Goal: Task Accomplishment & Management: Use online tool/utility

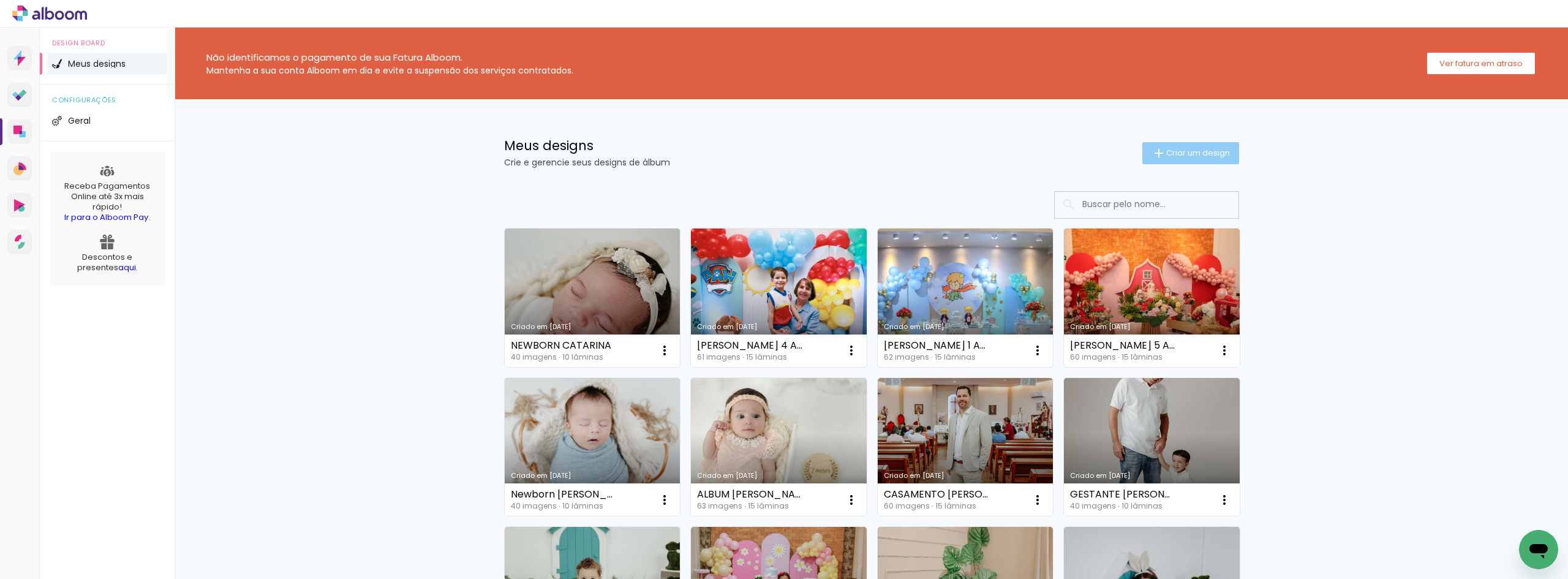
click at [1190, 162] on paper-button "Criar um design" at bounding box center [1191, 153] width 97 height 22
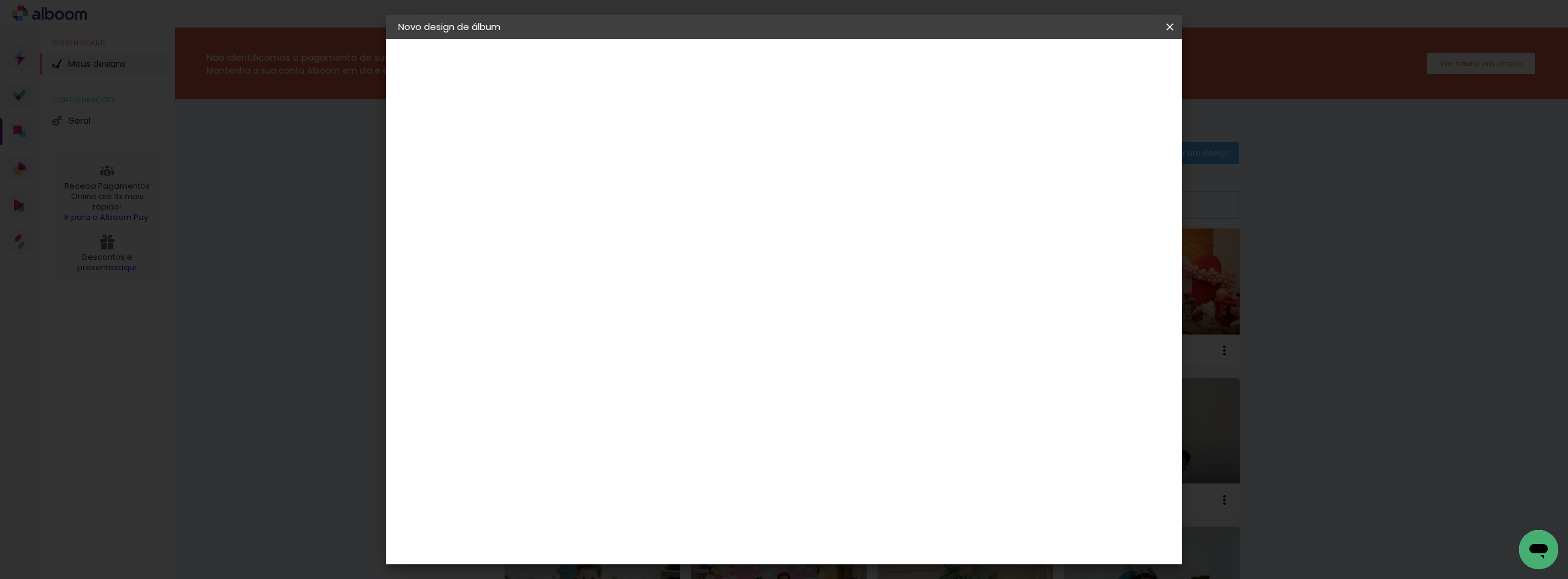
click at [599, 159] on input at bounding box center [599, 165] width 0 height 19
type input "ANA CLARA 2 ANOS"
type paper-input "ANA CLARA 2 ANOS"
click at [0, 0] on slot "Avançar" at bounding box center [0, 0] width 0 height 0
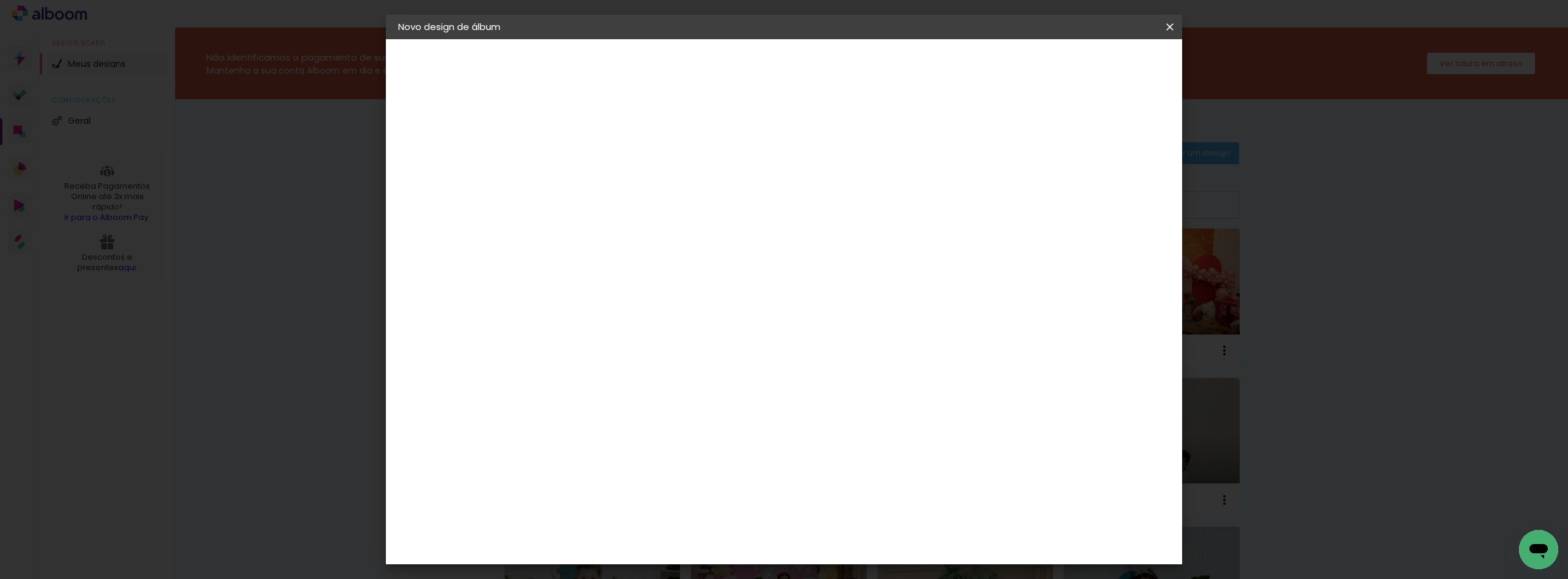
click at [667, 449] on paper-item "Clan Color" at bounding box center [629, 465] width 132 height 32
click at [0, 0] on slot "Avançar" at bounding box center [0, 0] width 0 height 0
click at [681, 436] on span "20 × 20" at bounding box center [653, 448] width 57 height 25
click at [798, 57] on paper-button "Avançar" at bounding box center [768, 64] width 60 height 21
click at [1105, 55] on paper-button "Iniciar design" at bounding box center [1065, 64] width 80 height 21
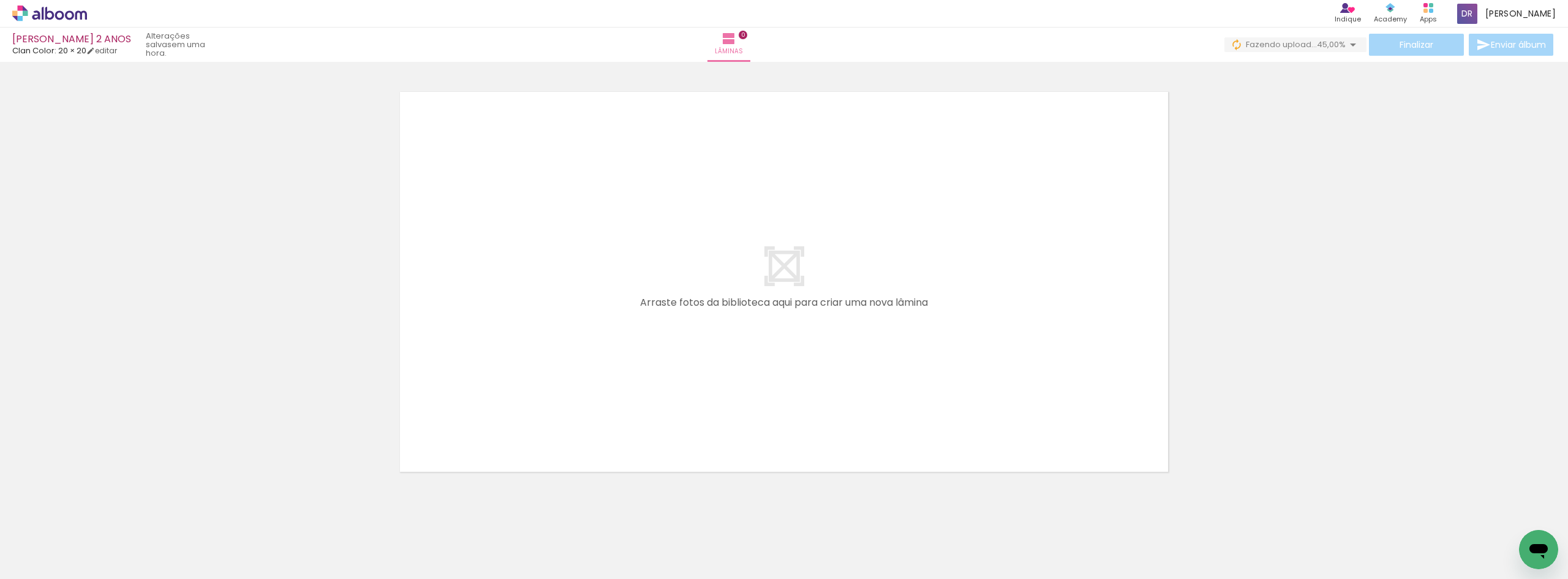
scroll to position [0, 539]
click at [1295, 280] on div at bounding box center [784, 266] width 1568 height 432
